Goal: Information Seeking & Learning: Learn about a topic

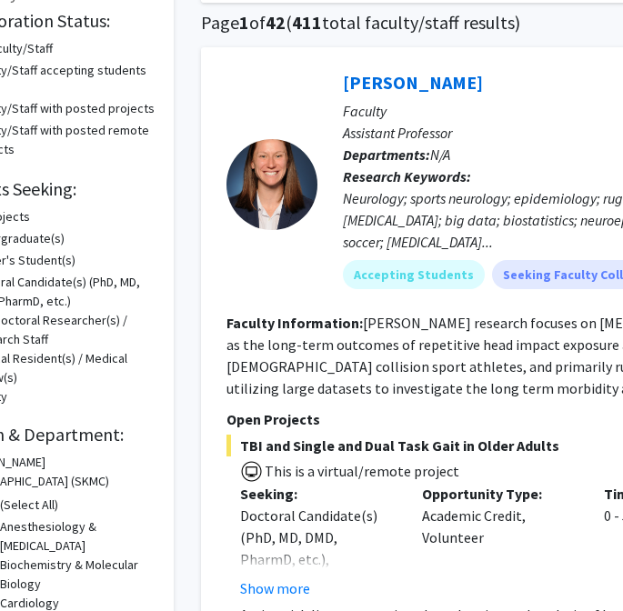
scroll to position [0, 85]
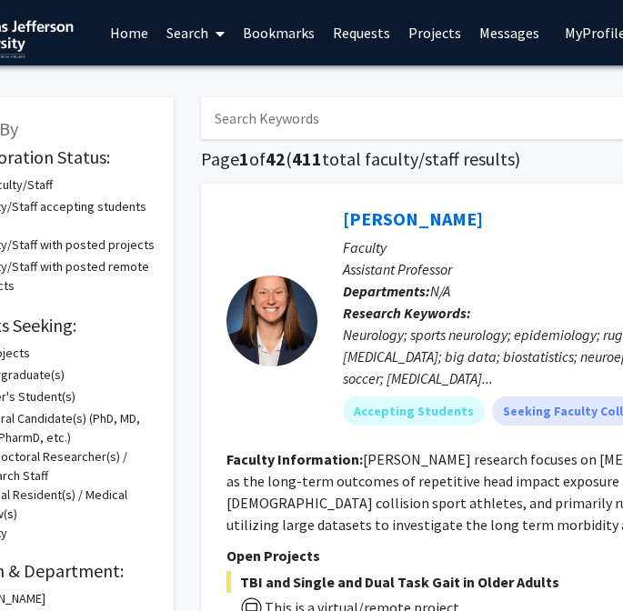
click at [346, 32] on link "Requests" at bounding box center [361, 33] width 75 height 64
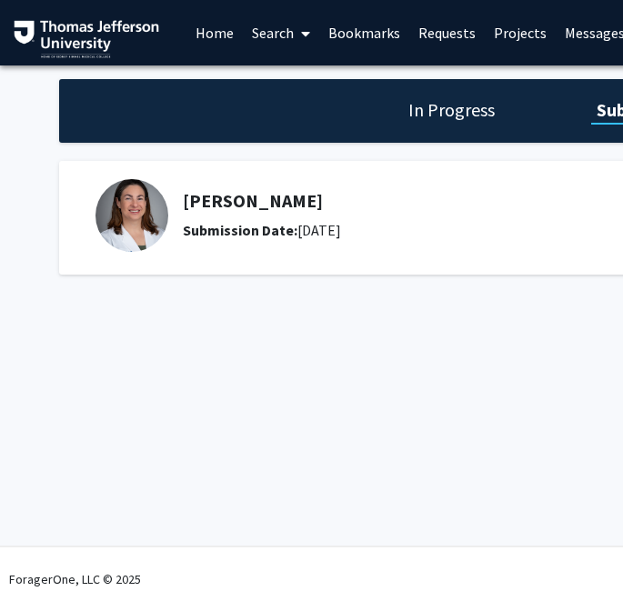
click at [287, 34] on link "Search" at bounding box center [281, 33] width 76 height 64
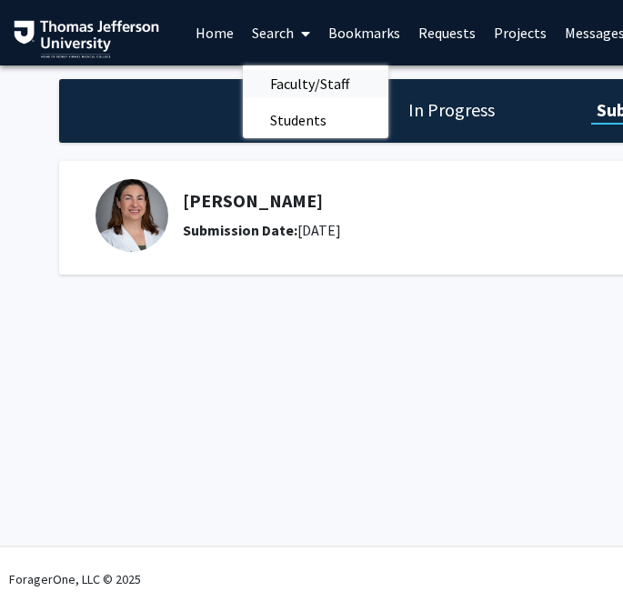
click at [290, 75] on span "Faculty/Staff" at bounding box center [310, 83] width 134 height 36
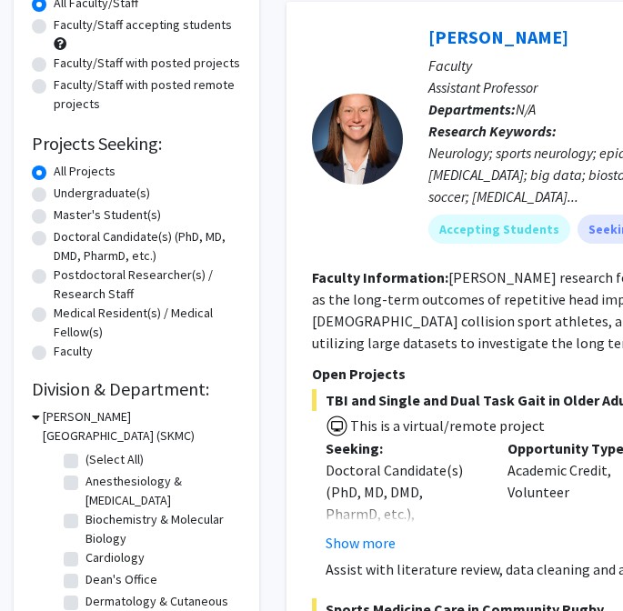
scroll to position [225, 0]
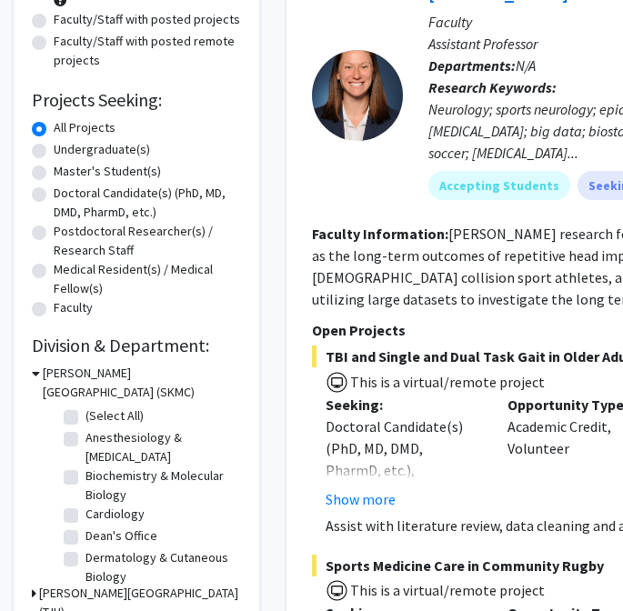
click at [54, 190] on label "Doctoral Candidate(s) (PhD, MD, DMD, PharmD, etc.)" at bounding box center [147, 203] width 187 height 38
click at [54, 190] on input "Doctoral Candidate(s) (PhD, MD, DMD, PharmD, etc.)" at bounding box center [60, 190] width 12 height 12
radio input "true"
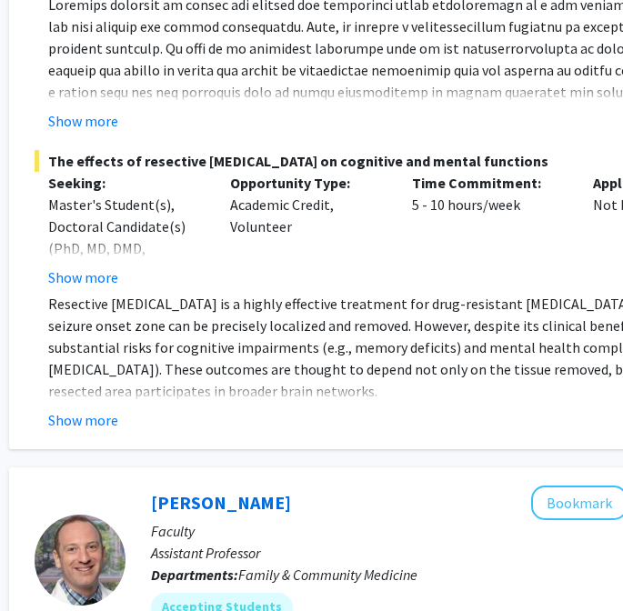
scroll to position [5219, 277]
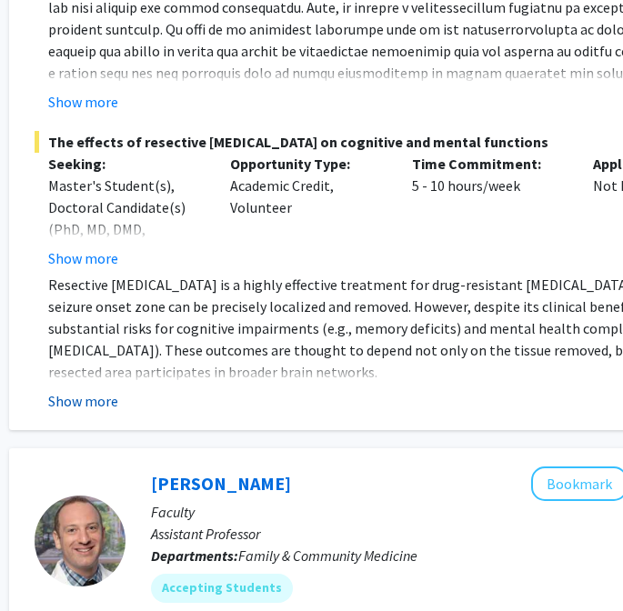
click at [81, 412] on button "Show more" at bounding box center [83, 401] width 70 height 22
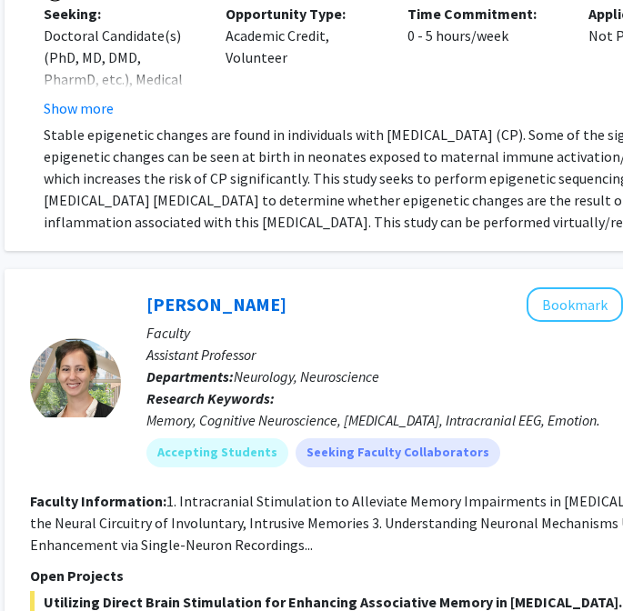
scroll to position [3900, 282]
